Goal: Transaction & Acquisition: Purchase product/service

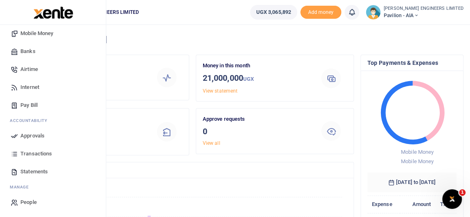
click at [38, 171] on span "Statements" at bounding box center [33, 172] width 27 height 8
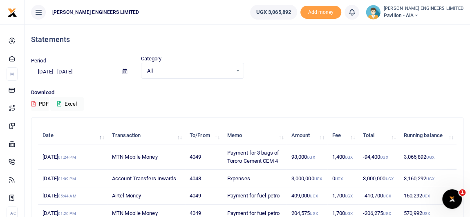
click at [126, 71] on icon at bounding box center [125, 71] width 4 height 5
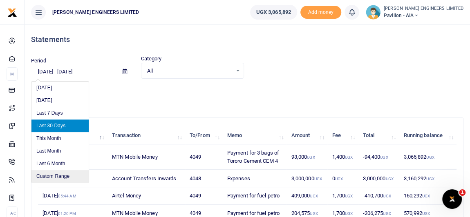
click at [61, 176] on li "Custom Range" at bounding box center [59, 176] width 57 height 13
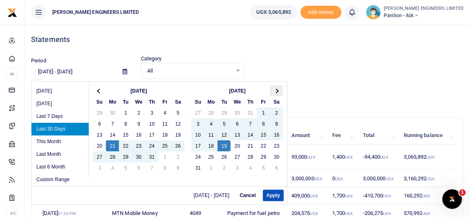
click at [275, 91] on span at bounding box center [276, 91] width 4 height 4
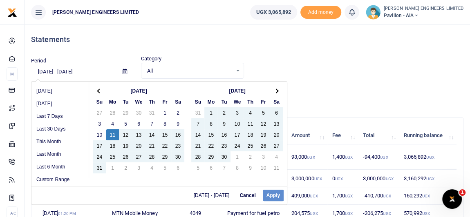
click at [245, 193] on button "Cancel" at bounding box center [247, 195] width 23 height 11
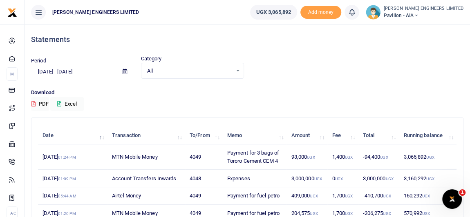
click at [418, 15] on icon at bounding box center [415, 16] width 5 height 6
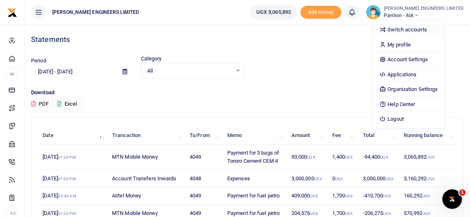
click at [427, 28] on link "Switch accounts" at bounding box center [407, 29] width 71 height 11
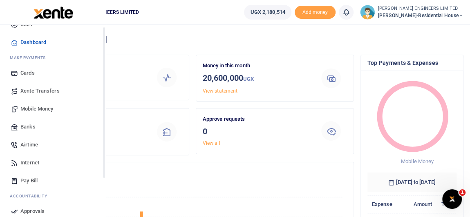
scroll to position [37, 0]
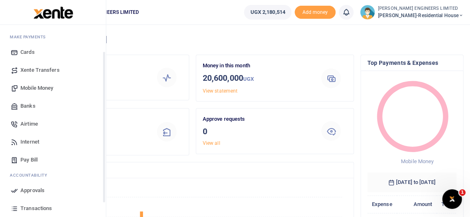
click at [37, 88] on span "Mobile Money" at bounding box center [36, 88] width 33 height 8
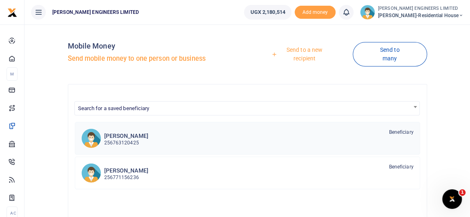
click at [134, 140] on p "256763120425" at bounding box center [126, 143] width 44 height 8
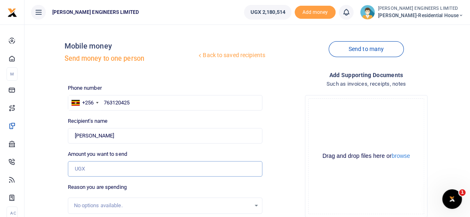
click at [86, 169] on input "Amount you want to send" at bounding box center [165, 169] width 194 height 16
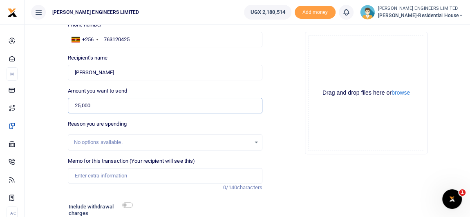
scroll to position [74, 0]
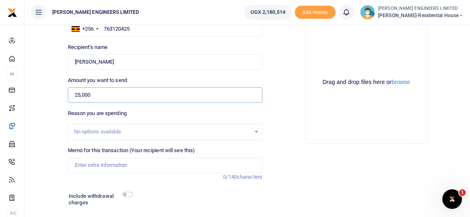
type input "25,000"
click at [81, 165] on input "Memo for this transaction (Your recipient will see this)" at bounding box center [165, 166] width 194 height 16
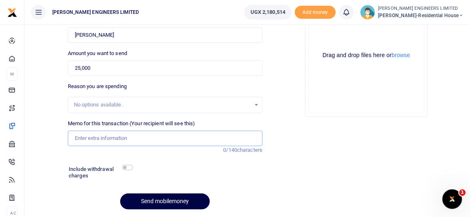
scroll to position [111, 0]
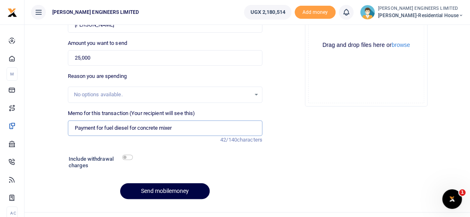
type input "Payment for fuel diesel for concrete mixer"
click at [127, 158] on input "checkbox" at bounding box center [127, 157] width 11 height 5
checkbox input "true"
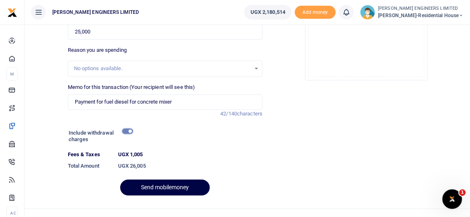
scroll to position [149, 0]
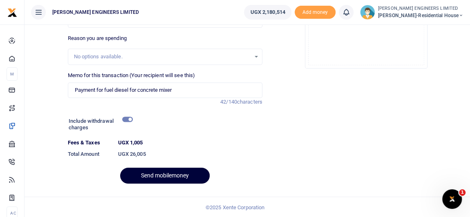
click at [178, 174] on button "Send mobilemoney" at bounding box center [164, 176] width 89 height 16
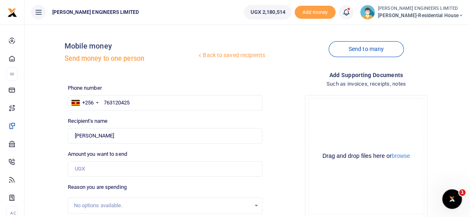
click at [350, 13] on icon at bounding box center [346, 12] width 8 height 9
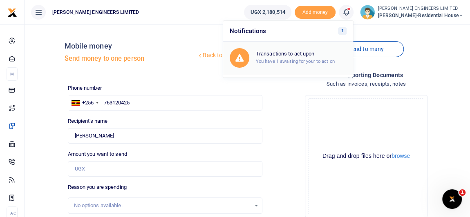
click at [303, 54] on h6 "Transactions to act upon" at bounding box center [301, 54] width 91 height 7
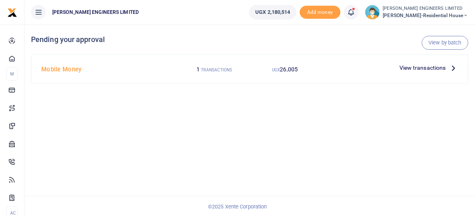
click at [430, 67] on span "View transactions" at bounding box center [422, 67] width 47 height 9
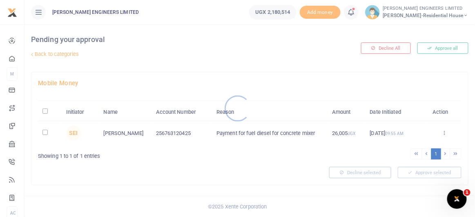
click at [44, 132] on div at bounding box center [237, 108] width 475 height 217
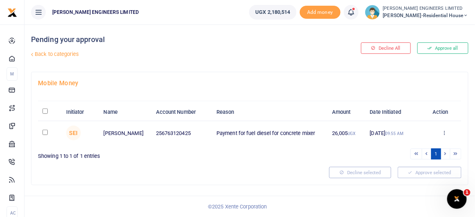
click at [45, 132] on input "checkbox" at bounding box center [44, 132] width 5 height 5
checkbox input "true"
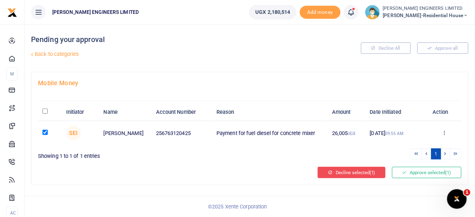
click at [359, 169] on button "Decline selected (1)" at bounding box center [352, 172] width 68 height 11
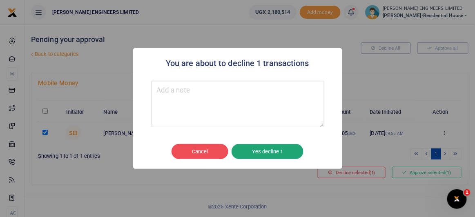
click at [275, 152] on button "Yes decline 1" at bounding box center [268, 152] width 72 height 16
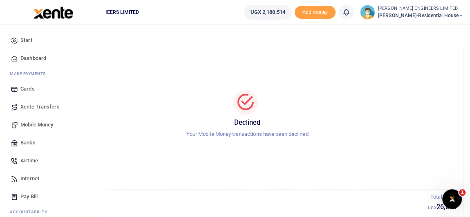
click at [38, 124] on span "Mobile Money" at bounding box center [36, 125] width 33 height 8
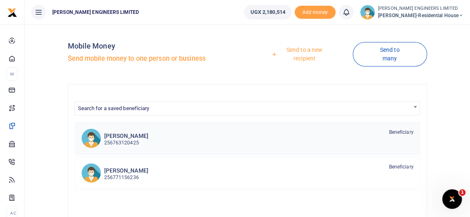
click at [125, 145] on p "256763120425" at bounding box center [126, 143] width 44 height 8
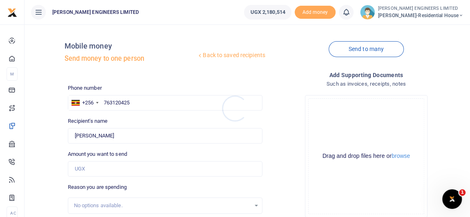
click at [81, 169] on div at bounding box center [235, 108] width 470 height 217
click at [89, 173] on input "Amount you want to send" at bounding box center [165, 169] width 194 height 16
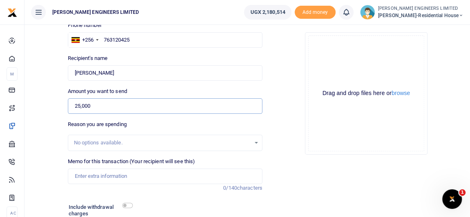
scroll to position [74, 0]
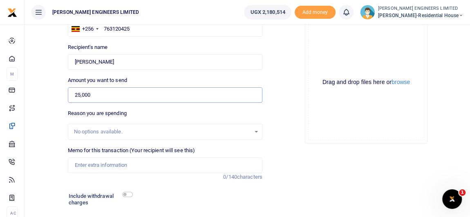
type input "25,000"
click at [98, 166] on input "Memo for this transaction (Your recipient will see this)" at bounding box center [165, 166] width 194 height 16
type input "Payment for diesel fuel for concrete mixer"
click at [128, 196] on input "checkbox" at bounding box center [127, 194] width 11 height 5
checkbox input "true"
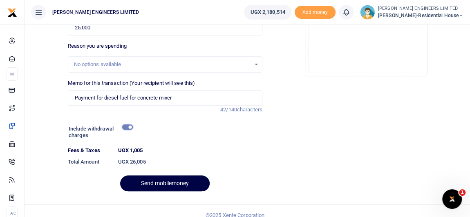
scroll to position [148, 0]
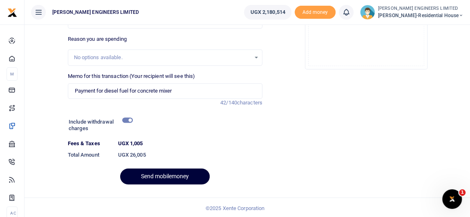
click at [176, 175] on button "Send mobilemoney" at bounding box center [164, 177] width 89 height 16
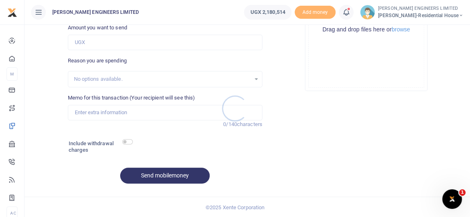
click at [351, 12] on div at bounding box center [235, 108] width 470 height 217
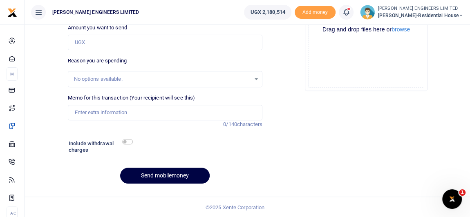
click at [350, 13] on icon at bounding box center [346, 12] width 8 height 9
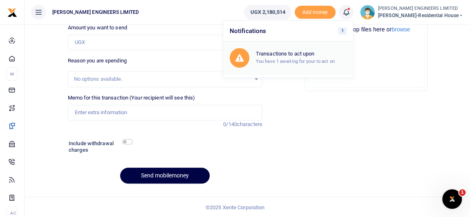
click at [310, 56] on h6 "Transactions to act upon" at bounding box center [301, 54] width 91 height 7
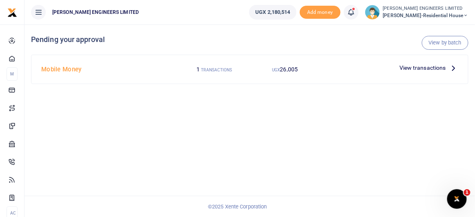
click at [426, 67] on span "View transactions" at bounding box center [422, 67] width 47 height 9
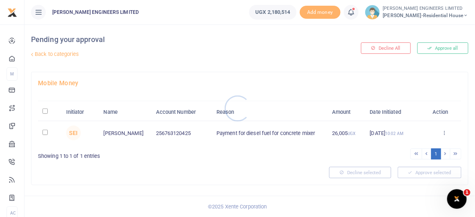
click at [42, 133] on div at bounding box center [237, 108] width 475 height 217
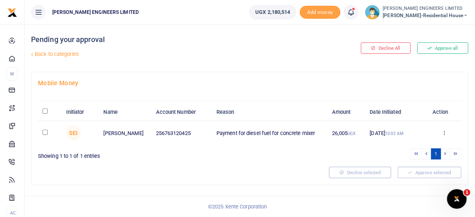
click at [46, 132] on input "checkbox" at bounding box center [44, 132] width 5 height 5
checkbox input "true"
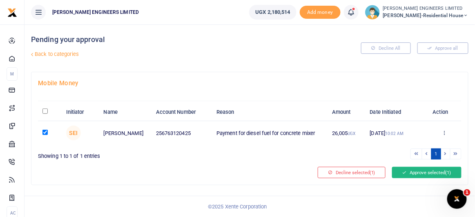
click at [421, 172] on button "Approve selected (1)" at bounding box center [426, 172] width 69 height 11
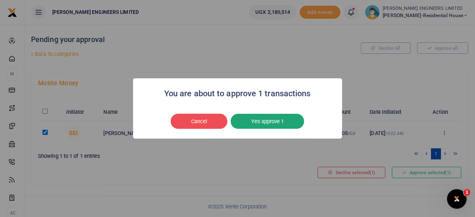
click at [279, 120] on button "Yes approve 1" at bounding box center [268, 122] width 74 height 16
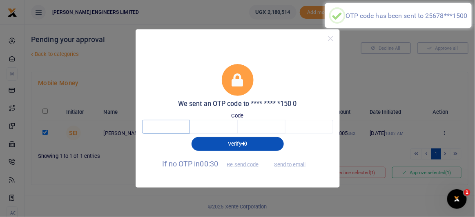
click at [160, 130] on input "text" at bounding box center [166, 127] width 48 height 14
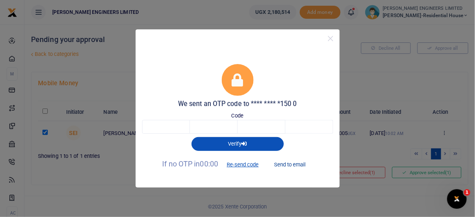
click at [286, 164] on button "Send to email" at bounding box center [289, 165] width 45 height 14
click at [170, 124] on input "text" at bounding box center [166, 127] width 48 height 14
type input "1"
type input "2"
type input "1"
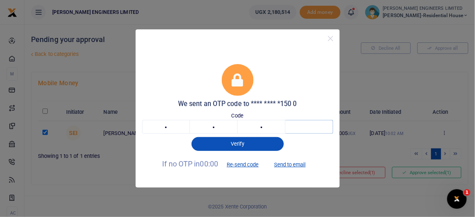
type input "4"
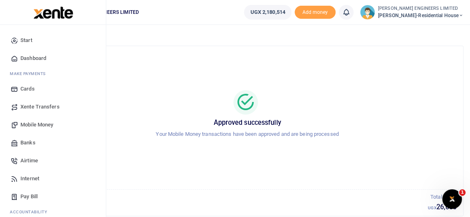
click at [35, 125] on span "Mobile Money" at bounding box center [36, 125] width 33 height 8
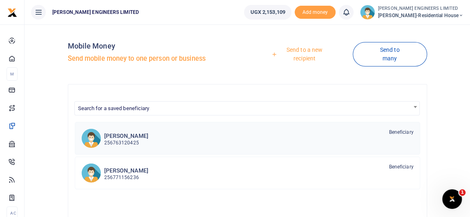
click at [125, 140] on p "256763120425" at bounding box center [126, 143] width 44 height 8
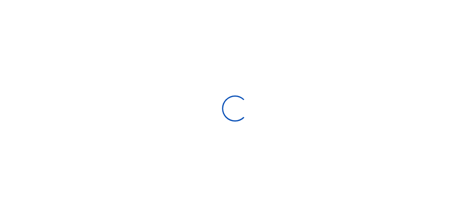
select select
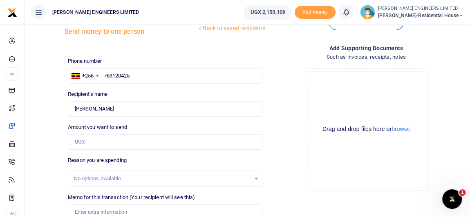
scroll to position [37, 0]
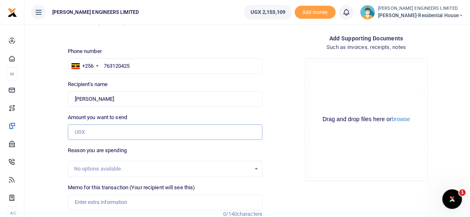
click at [91, 134] on input "Amount you want to send" at bounding box center [165, 133] width 194 height 16
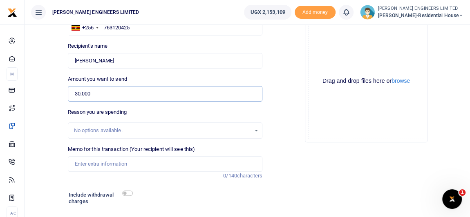
scroll to position [111, 0]
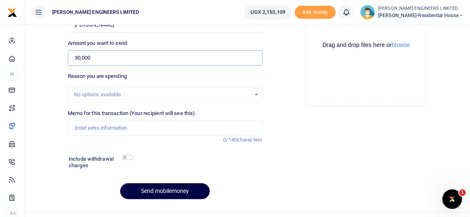
type input "30,000"
click at [93, 128] on input "Memo for this transaction (Your recipient will see this)" at bounding box center [165, 128] width 194 height 16
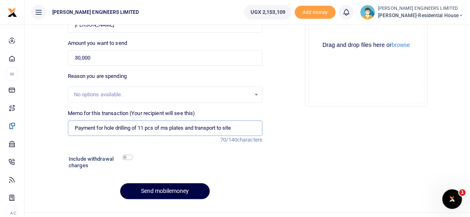
type input "Payment for hole drilling of 11 pcs of ms plates and transport to site"
click at [130, 155] on input "checkbox" at bounding box center [127, 157] width 11 height 5
checkbox input "true"
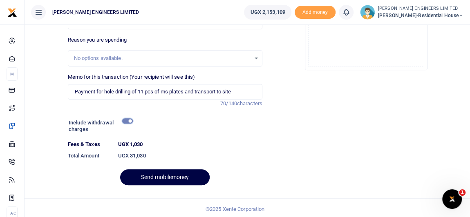
scroll to position [148, 0]
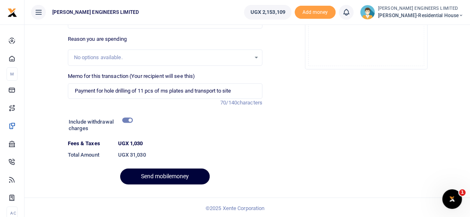
drag, startPoint x: 176, startPoint y: 177, endPoint x: 201, endPoint y: 176, distance: 25.4
click at [176, 177] on button "Send mobilemoney" at bounding box center [164, 177] width 89 height 16
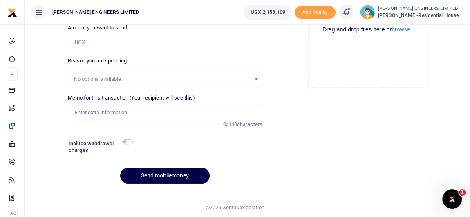
click at [350, 11] on icon at bounding box center [346, 12] width 8 height 9
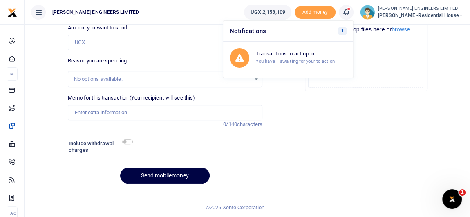
click at [357, 134] on div "Add supporting Documents Such as invoices, receipts, notes Drop your files here…" at bounding box center [365, 67] width 201 height 247
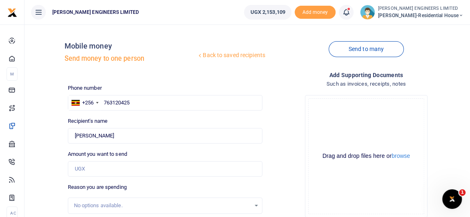
click at [350, 14] on icon at bounding box center [346, 12] width 8 height 9
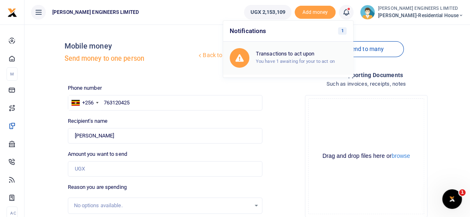
click at [294, 57] on div "Transactions to act upon You have 1 awaiting for your to act on" at bounding box center [301, 58] width 91 height 14
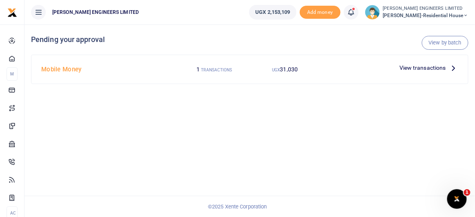
click at [432, 67] on span "View transactions" at bounding box center [422, 67] width 47 height 9
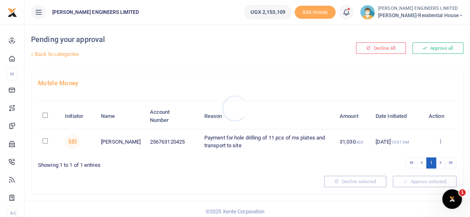
click at [44, 141] on div at bounding box center [235, 108] width 470 height 217
click at [44, 139] on input "checkbox" at bounding box center [44, 140] width 5 height 5
checkbox input "true"
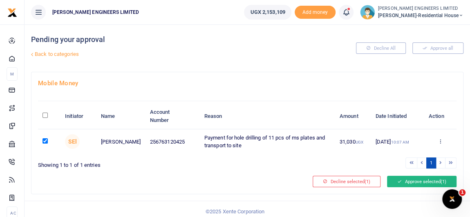
click at [410, 180] on button "Approve selected (1)" at bounding box center [421, 181] width 69 height 11
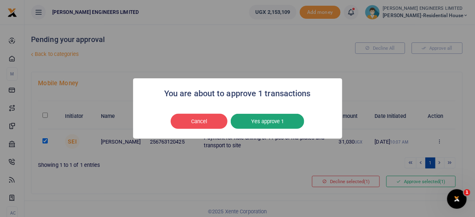
click at [287, 123] on button "Yes approve 1" at bounding box center [268, 122] width 74 height 16
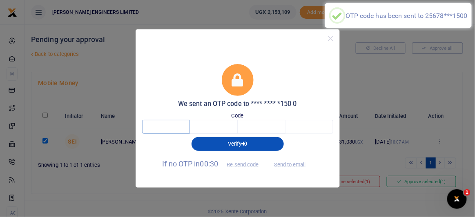
click at [171, 128] on input "text" at bounding box center [166, 127] width 48 height 14
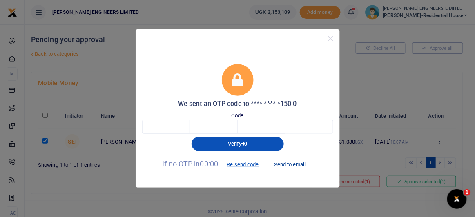
click at [293, 165] on button "Send to email" at bounding box center [289, 165] width 45 height 14
click at [171, 129] on input "text" at bounding box center [166, 127] width 48 height 14
type input "4"
type input "0"
type input "6"
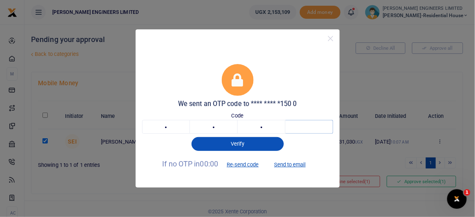
type input "5"
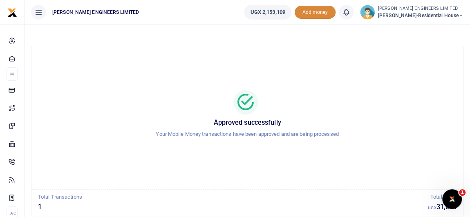
click at [320, 12] on span "Add money" at bounding box center [314, 12] width 41 height 13
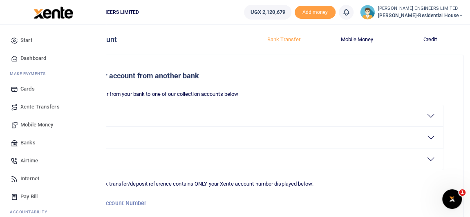
click at [27, 126] on span "Mobile Money" at bounding box center [36, 125] width 33 height 8
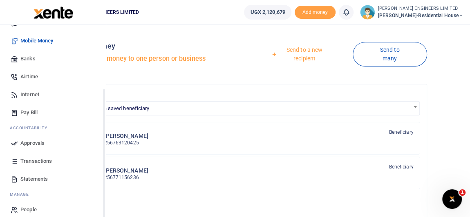
scroll to position [91, 0]
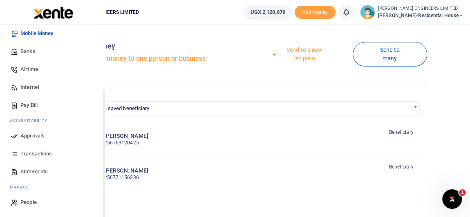
click at [36, 154] on span "Transactions" at bounding box center [35, 154] width 31 height 8
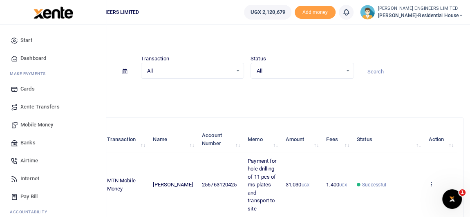
click at [34, 125] on span "Mobile Money" at bounding box center [36, 125] width 33 height 8
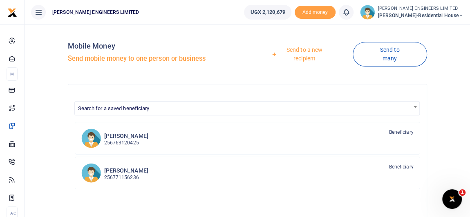
click at [301, 49] on link "Send to a new recipient" at bounding box center [301, 53] width 102 height 23
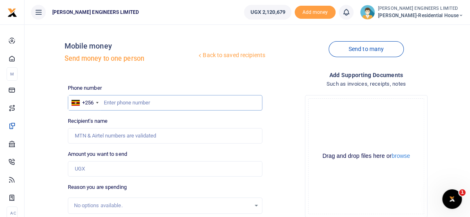
click at [110, 102] on input "text" at bounding box center [165, 103] width 194 height 16
type input "771175969"
type input "[PERSON_NAME]"
click at [83, 169] on input "Amount you want to send" at bounding box center [165, 169] width 194 height 16
click at [89, 137] on input "Found" at bounding box center [165, 136] width 194 height 16
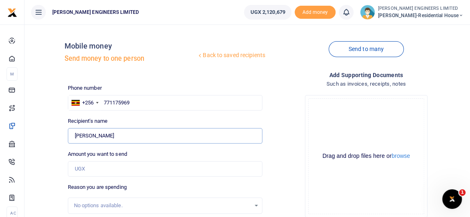
click at [128, 136] on input "Found" at bounding box center [165, 136] width 194 height 16
click at [131, 103] on input "771175969" at bounding box center [165, 103] width 194 height 16
type input "7"
click at [116, 103] on input "text" at bounding box center [165, 103] width 194 height 16
type input "0"
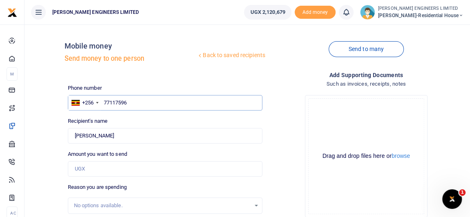
type input "771175960"
type input "Ronad Byamukama"
type input "771175960"
click at [142, 134] on input "Found" at bounding box center [165, 136] width 194 height 16
click at [138, 100] on input "771175960" at bounding box center [165, 103] width 194 height 16
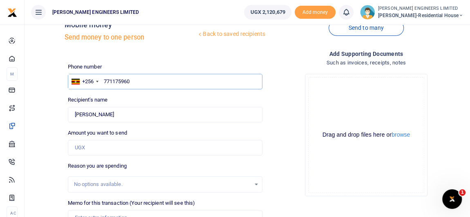
scroll to position [37, 0]
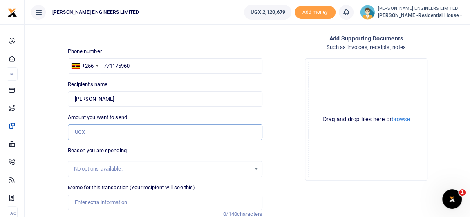
click at [85, 132] on input "Amount you want to send" at bounding box center [165, 133] width 194 height 16
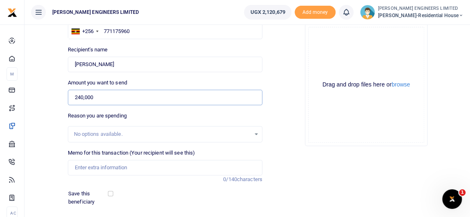
scroll to position [111, 0]
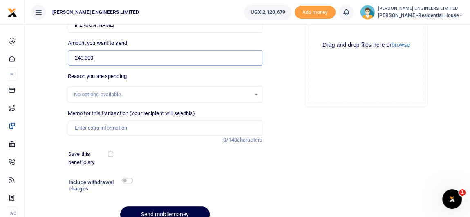
type input "240,000"
drag, startPoint x: 89, startPoint y: 128, endPoint x: 132, endPoint y: 149, distance: 47.5
click at [89, 128] on input "Memo for this transaction (Your recipient will see this)" at bounding box center [165, 128] width 194 height 16
click at [135, 128] on input "Payment for 1 forward trip of hardcore" at bounding box center [165, 128] width 194 height 16
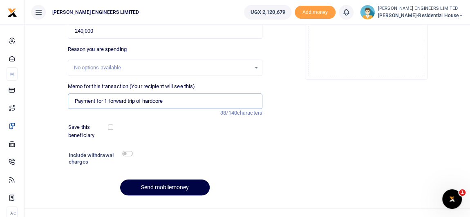
scroll to position [148, 0]
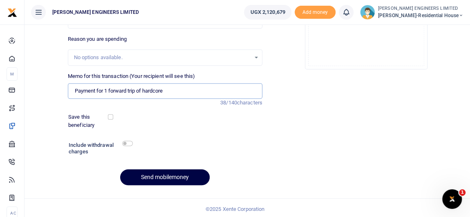
type input "Payment for 1 forward trip of hardcore"
click at [196, 120] on div "Save this beneficiary" at bounding box center [160, 121] width 190 height 16
click at [179, 176] on button "Send mobilemoney" at bounding box center [164, 177] width 89 height 16
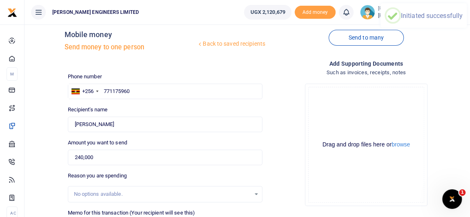
scroll to position [0, 0]
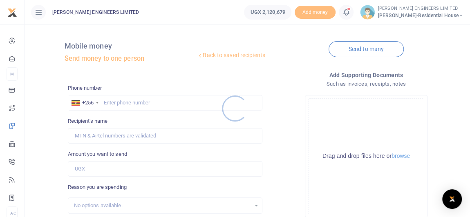
click at [352, 15] on div at bounding box center [235, 108] width 470 height 217
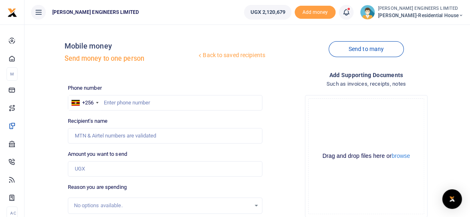
click at [350, 15] on icon at bounding box center [346, 12] width 8 height 9
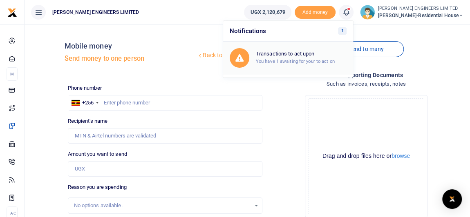
click at [310, 54] on h6 "Transactions to act upon" at bounding box center [301, 54] width 91 height 7
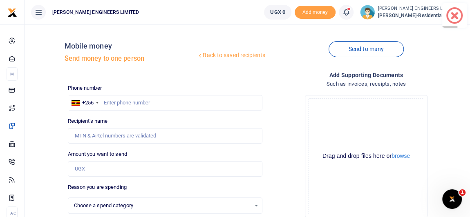
click at [456, 16] on span at bounding box center [454, 15] width 13 height 13
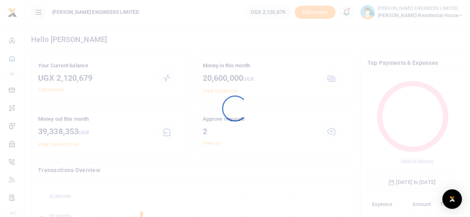
scroll to position [116, 84]
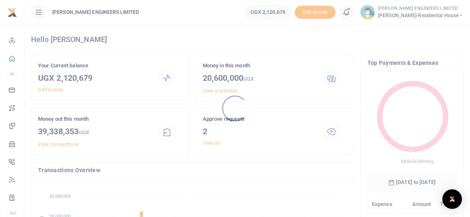
click at [351, 16] on div at bounding box center [235, 108] width 470 height 217
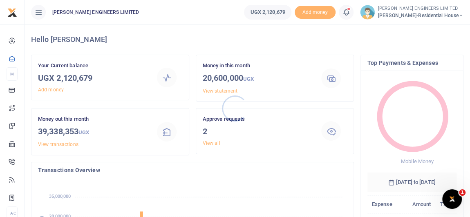
scroll to position [0, 0]
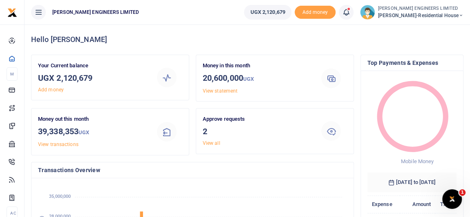
click at [350, 12] on icon at bounding box center [346, 12] width 8 height 9
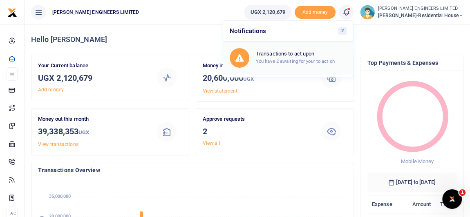
click at [307, 55] on h6 "Transactions to act upon" at bounding box center [301, 54] width 91 height 7
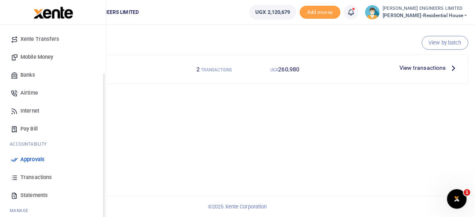
scroll to position [74, 0]
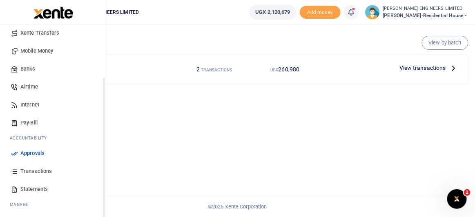
click at [37, 172] on span "Transactions" at bounding box center [35, 171] width 31 height 8
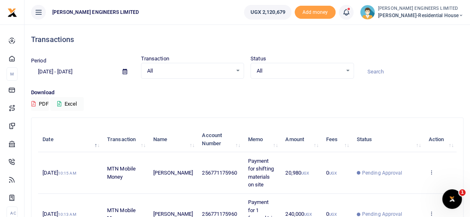
click at [350, 14] on icon at bounding box center [346, 12] width 8 height 9
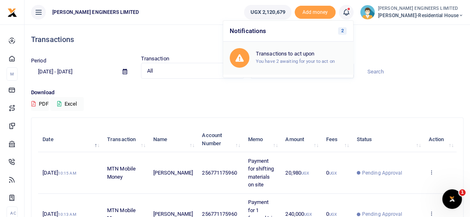
click at [291, 58] on small "You have 2 awaiting for your to act on" at bounding box center [295, 61] width 79 height 6
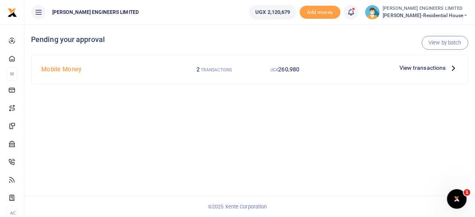
click at [410, 68] on span "View transactions" at bounding box center [422, 67] width 47 height 9
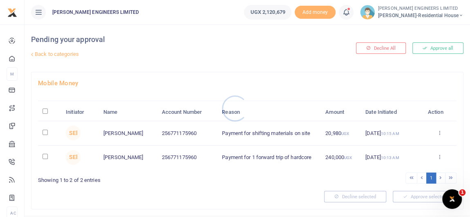
click at [43, 131] on div at bounding box center [235, 108] width 470 height 217
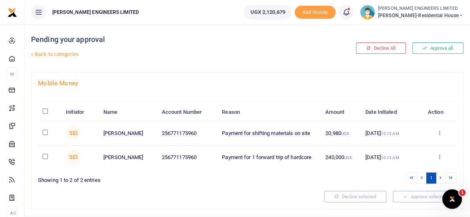
click at [44, 130] on input "checkbox" at bounding box center [44, 132] width 5 height 5
checkbox input "true"
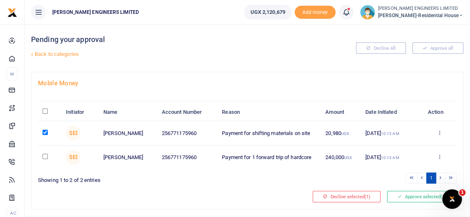
click at [45, 156] on input "checkbox" at bounding box center [44, 156] width 5 height 5
checkbox input "true"
click at [415, 198] on button "Approve selected (2)" at bounding box center [421, 196] width 69 height 11
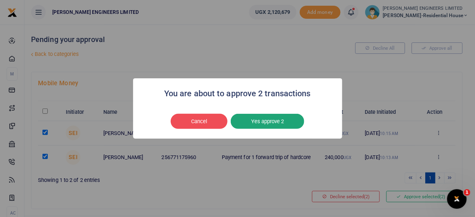
click at [288, 122] on button "Yes approve 2" at bounding box center [268, 122] width 74 height 16
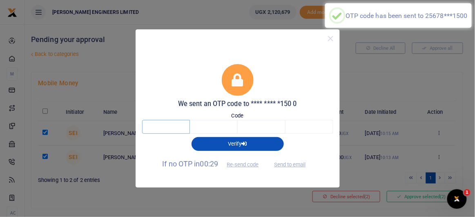
click at [175, 128] on input "text" at bounding box center [166, 127] width 48 height 14
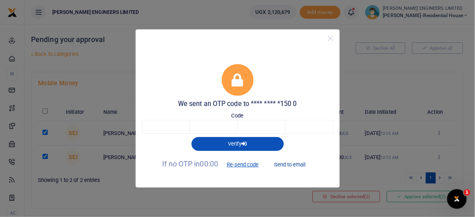
click at [290, 164] on button "Send to email" at bounding box center [289, 165] width 45 height 14
click at [175, 127] on input "text" at bounding box center [166, 127] width 48 height 14
type input "3"
type input "4"
type input "9"
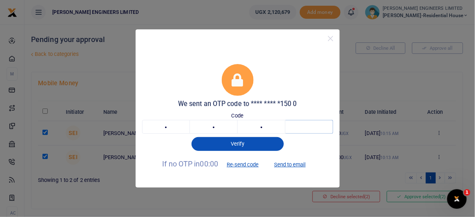
type input "8"
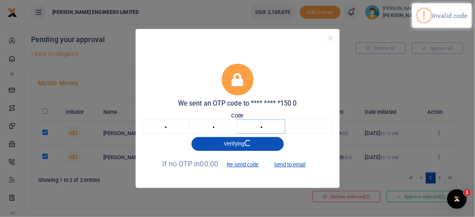
type input "6"
type input "3"
type input "4"
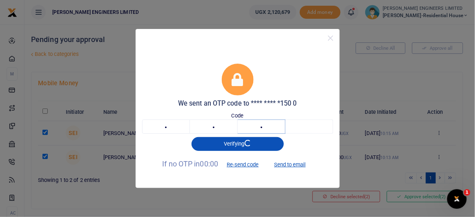
type input "9"
type input "6"
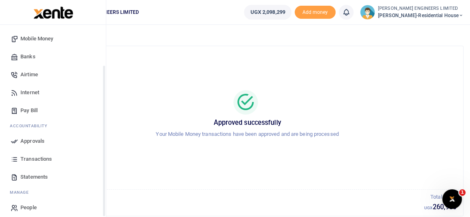
scroll to position [91, 0]
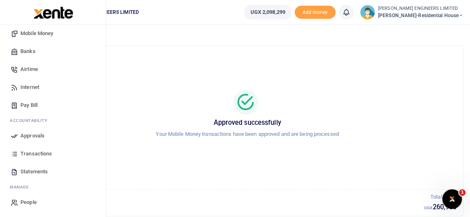
click at [34, 152] on span "Transactions" at bounding box center [35, 154] width 31 height 8
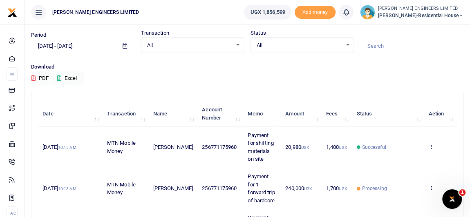
scroll to position [37, 0]
